Goal: Information Seeking & Learning: Find specific fact

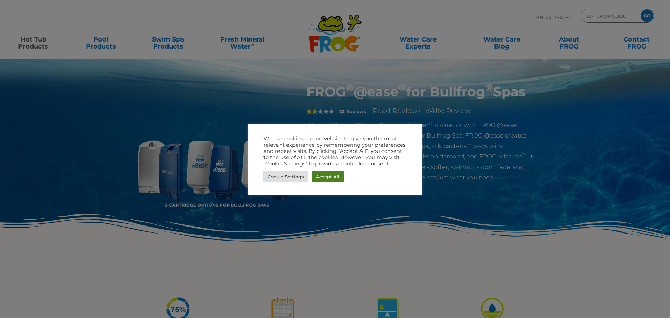
click at [332, 178] on link "Accept All" at bounding box center [328, 176] width 32 height 11
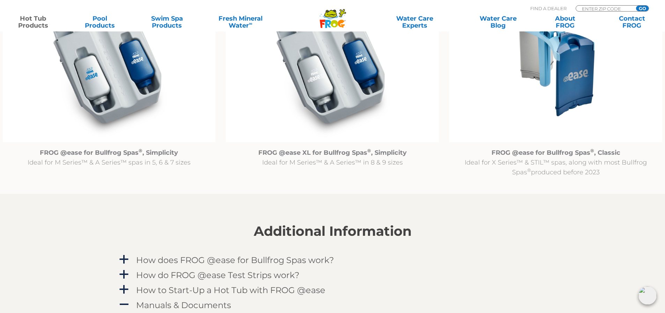
scroll to position [802, 0]
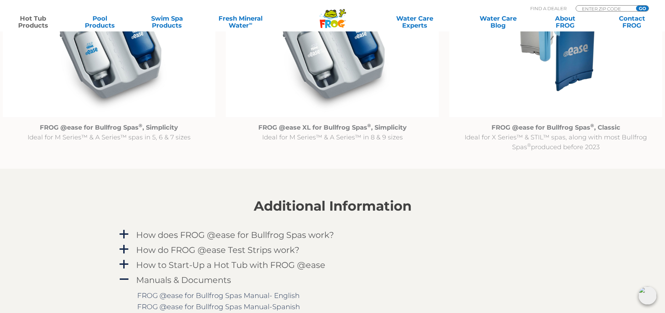
click at [339, 64] on img at bounding box center [332, 40] width 213 height 154
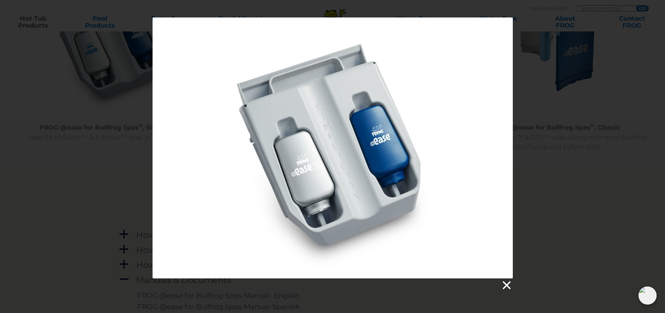
click at [504, 284] on link at bounding box center [506, 285] width 10 height 10
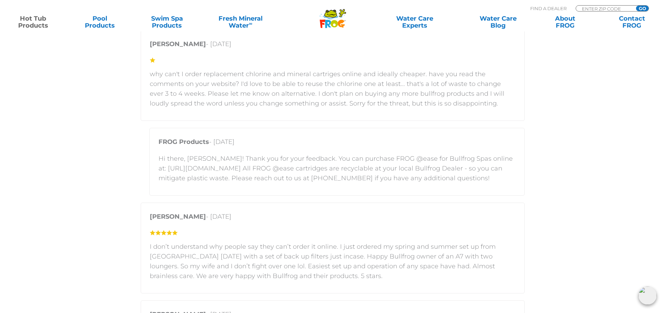
scroll to position [1675, 0]
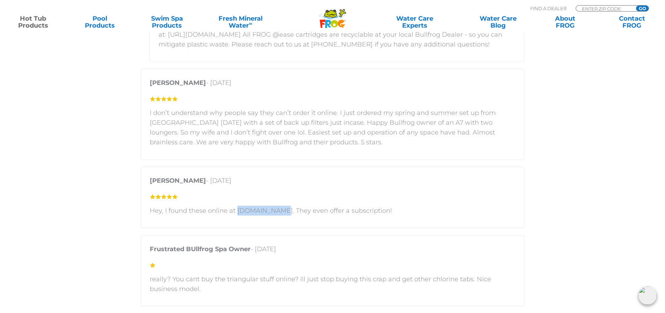
drag, startPoint x: 237, startPoint y: 210, endPoint x: 275, endPoint y: 209, distance: 38.4
click at [275, 209] on p "Hey, I found these online at [DOMAIN_NAME]. They even offer a subscription!" at bounding box center [333, 210] width 366 height 10
copy p "[DOMAIN_NAME]"
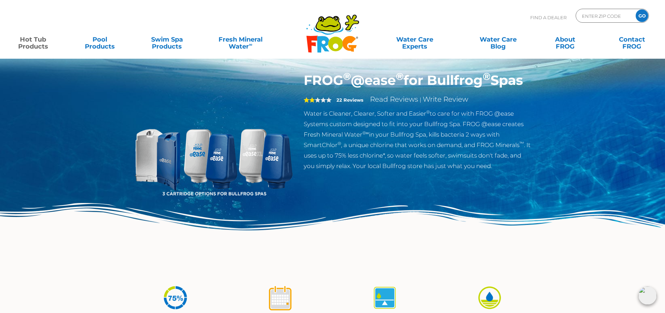
scroll to position [0, 0]
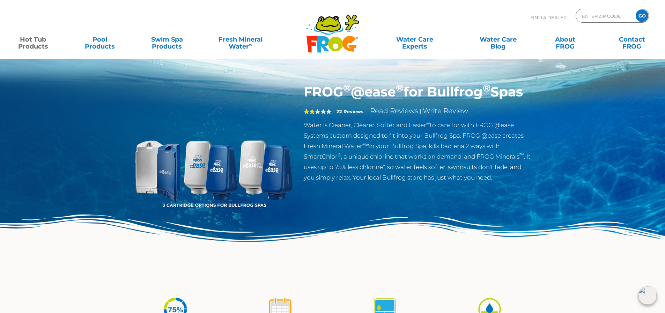
drag, startPoint x: 306, startPoint y: 91, endPoint x: 397, endPoint y: 94, distance: 90.8
click at [397, 94] on h1 "FROG ® @ease ® for Bullfrog ® Spas" at bounding box center [418, 92] width 228 height 16
copy h1 "FROG ® @ease"
